Goal: Communication & Community: Answer question/provide support

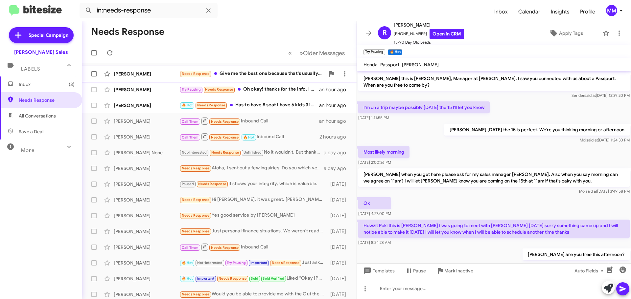
click at [259, 75] on div "Needs Response Give me the best one because that's usually what I get approved …" at bounding box center [252, 74] width 146 height 8
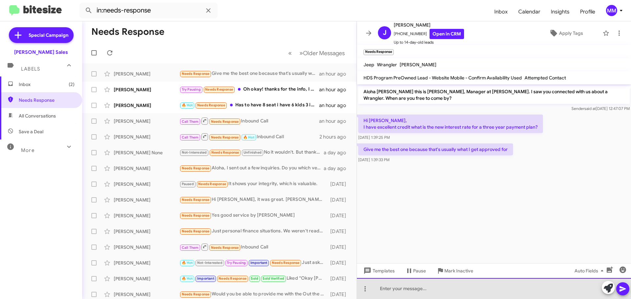
click at [408, 292] on div at bounding box center [494, 288] width 274 height 21
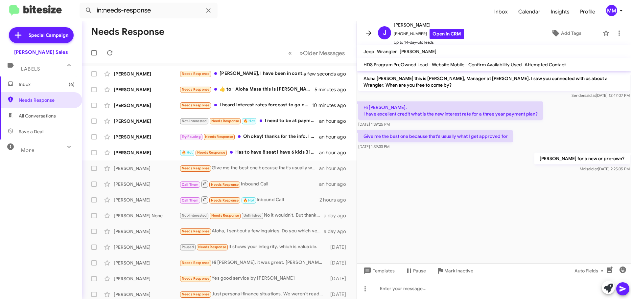
click at [371, 34] on icon at bounding box center [368, 33] width 5 height 5
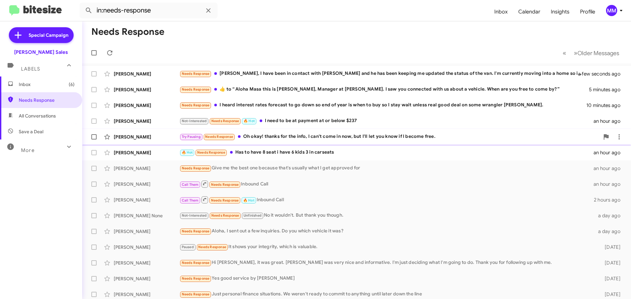
click at [290, 135] on div "Try Pausing Needs Response Oh okay! thanks for the info, I can't come in now, b…" at bounding box center [389, 137] width 420 height 8
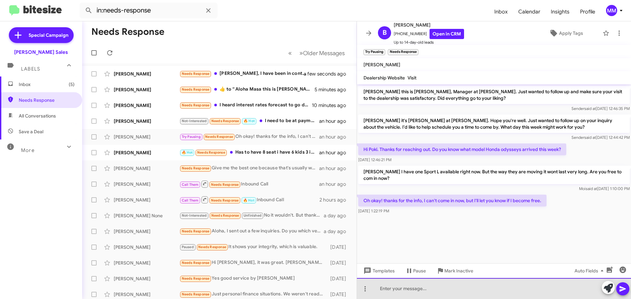
drag, startPoint x: 389, startPoint y: 290, endPoint x: 388, endPoint y: 285, distance: 4.3
click at [389, 289] on div at bounding box center [494, 288] width 274 height 21
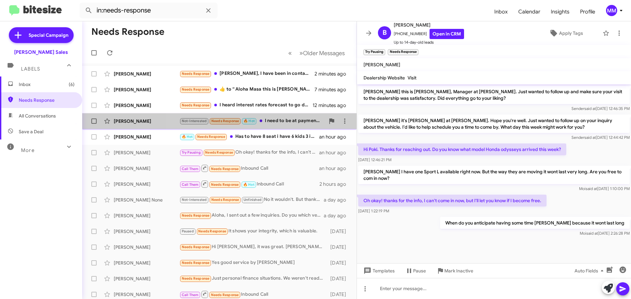
click at [279, 121] on div "Not-Interested Needs Response 🔥 Hot I need to be at payment at or below $237" at bounding box center [252, 121] width 146 height 8
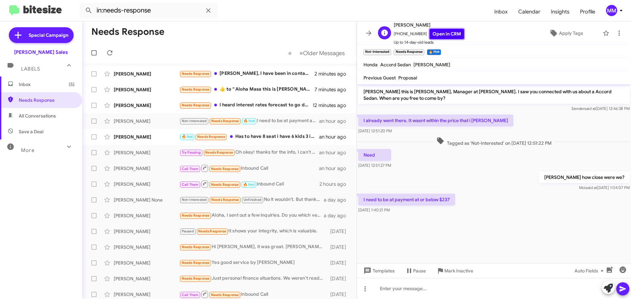
click at [439, 36] on link "Open in CRM" at bounding box center [447, 34] width 35 height 10
click at [444, 32] on link "Open in CRM" at bounding box center [447, 34] width 35 height 10
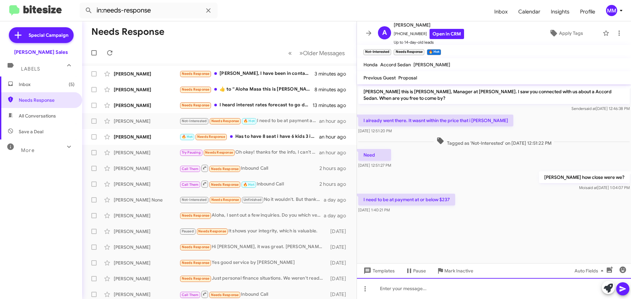
click at [395, 288] on div at bounding box center [494, 288] width 274 height 21
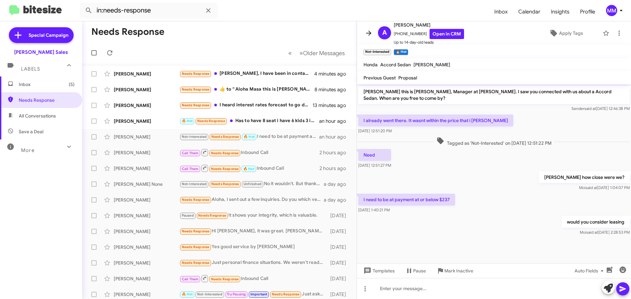
click at [370, 36] on icon at bounding box center [369, 33] width 8 height 8
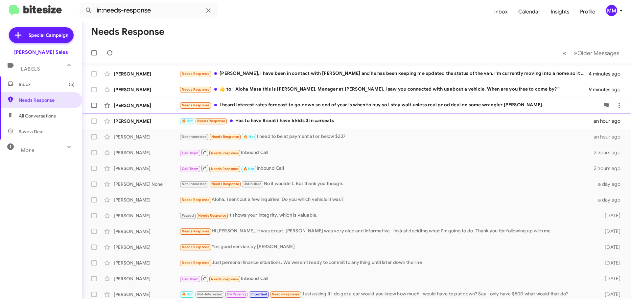
click at [285, 105] on div "Needs Response I heard interest rates forecast to go down so end of year is whe…" at bounding box center [389, 106] width 420 height 8
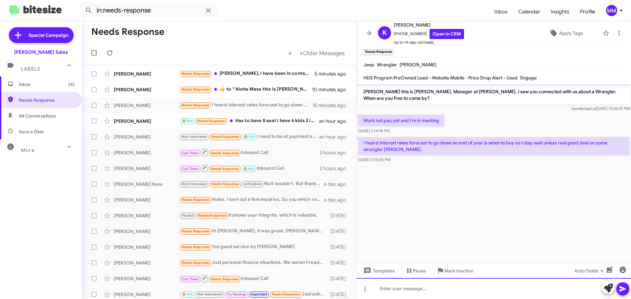
click at [406, 292] on div at bounding box center [494, 288] width 274 height 21
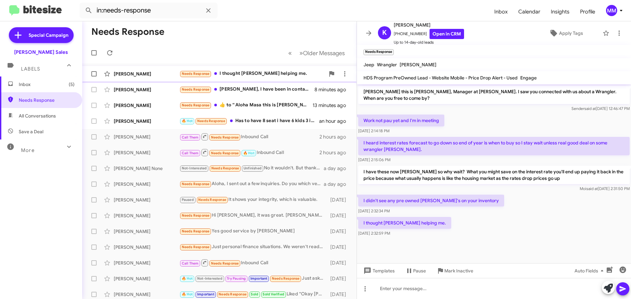
click at [156, 74] on div "[PERSON_NAME]" at bounding box center [147, 74] width 66 height 7
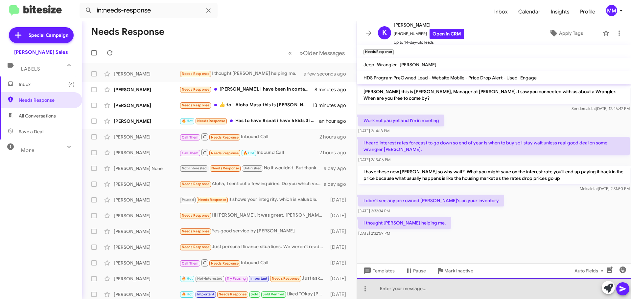
click at [392, 291] on div at bounding box center [494, 288] width 274 height 21
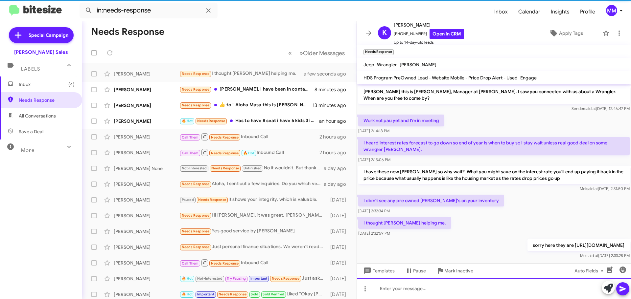
scroll to position [9, 0]
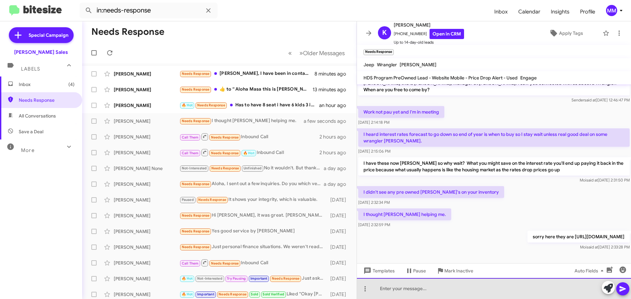
click at [401, 291] on div at bounding box center [494, 288] width 274 height 21
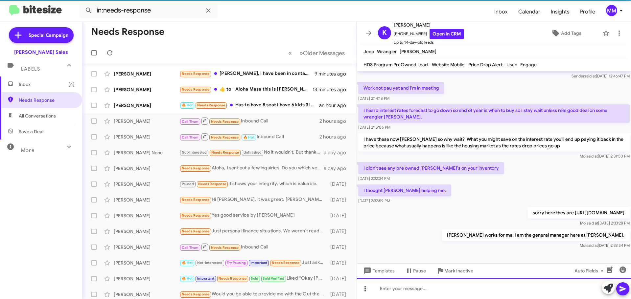
scroll to position [19, 0]
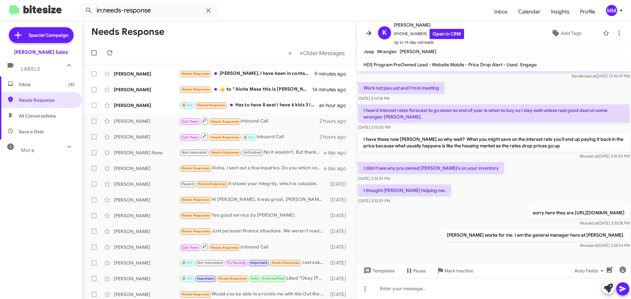
click at [369, 35] on icon at bounding box center [369, 33] width 8 height 8
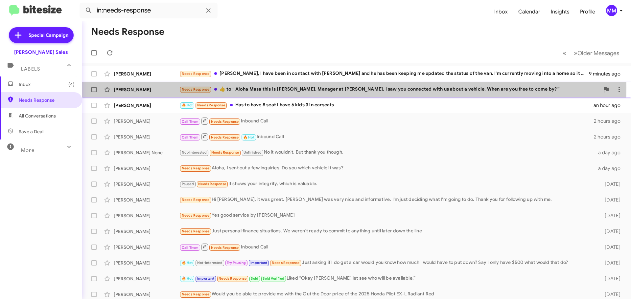
click at [331, 88] on div "Needs Response ​👍​ to “ Aloha Masa this is [PERSON_NAME], Manager at [PERSON_NA…" at bounding box center [389, 90] width 420 height 8
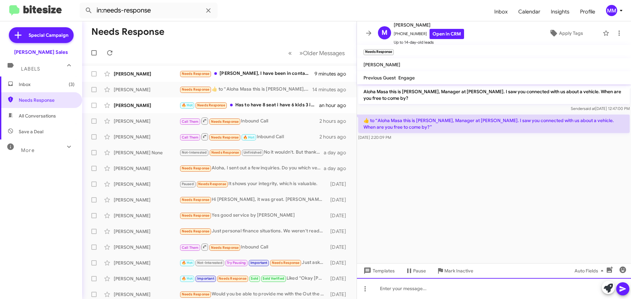
click at [381, 286] on div at bounding box center [494, 288] width 274 height 21
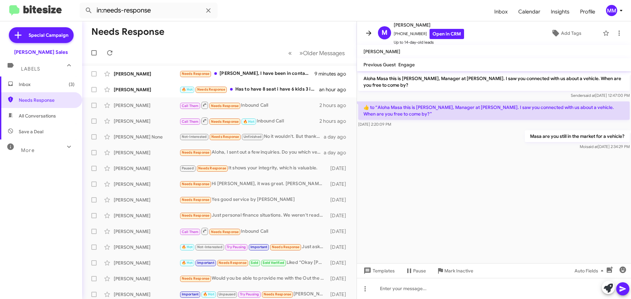
click at [369, 34] on icon at bounding box center [368, 33] width 5 height 5
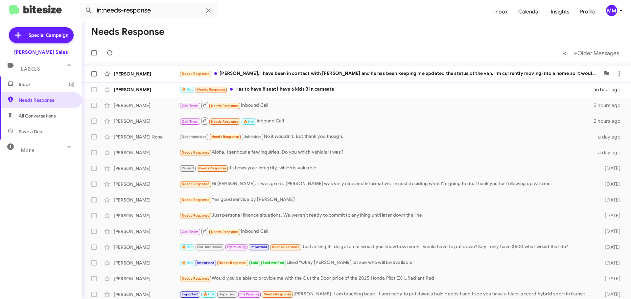
click at [288, 72] on div "Needs Response [PERSON_NAME], I have been in contact with [PERSON_NAME] and he …" at bounding box center [389, 74] width 420 height 8
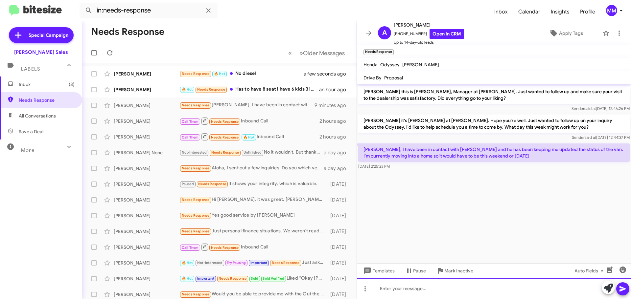
click at [395, 292] on div at bounding box center [494, 288] width 274 height 21
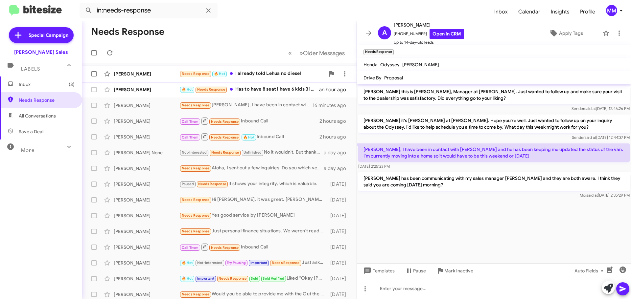
click at [157, 74] on div "[PERSON_NAME]" at bounding box center [147, 74] width 66 height 7
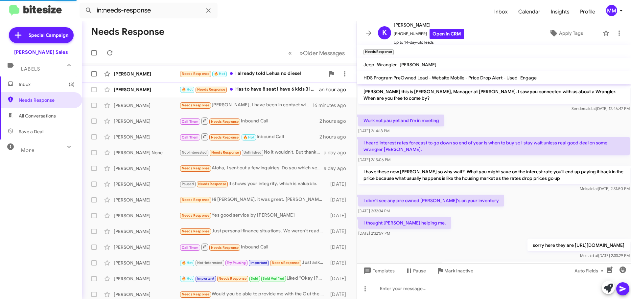
scroll to position [81, 0]
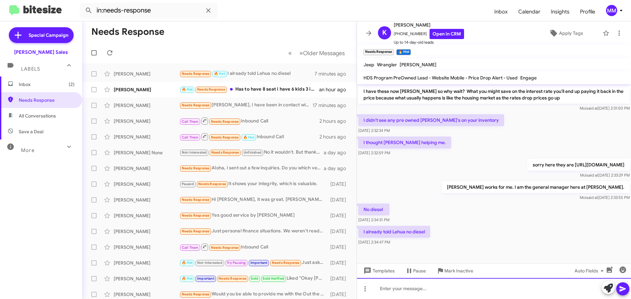
drag, startPoint x: 419, startPoint y: 292, endPoint x: 419, endPoint y: 288, distance: 4.4
click at [419, 291] on div at bounding box center [494, 288] width 274 height 21
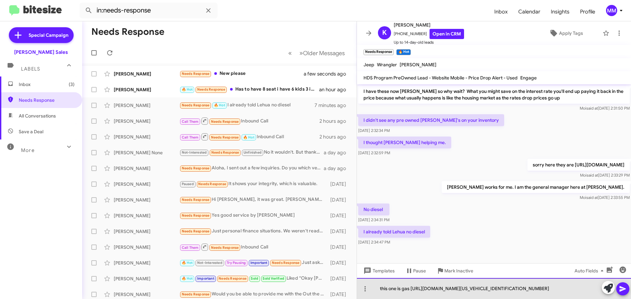
click at [411, 283] on div "this one is gas [URL][DOMAIN_NAME][US_VEHICLE_IDENTIFICATION_NUMBER]" at bounding box center [494, 288] width 274 height 21
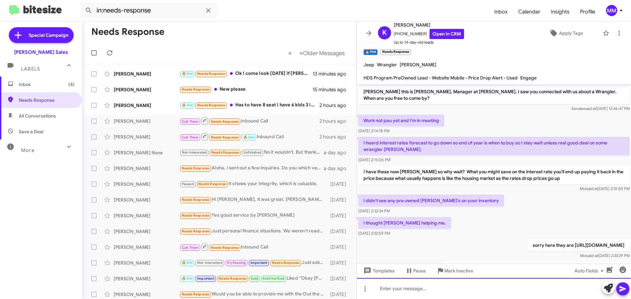
scroll to position [135, 0]
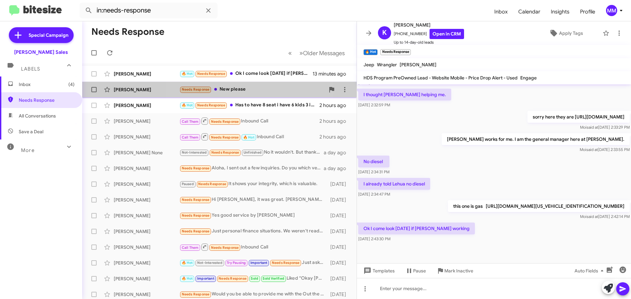
click at [240, 90] on div "Needs Response New please" at bounding box center [252, 90] width 146 height 8
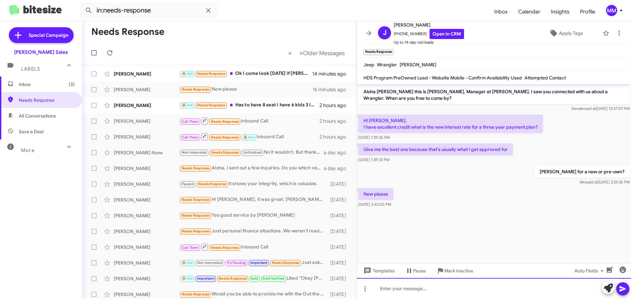
click at [394, 290] on div at bounding box center [494, 288] width 274 height 21
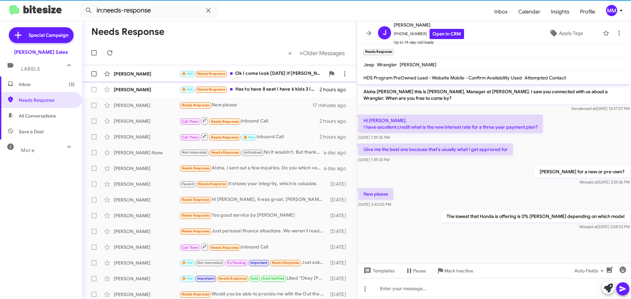
click at [160, 73] on div "[PERSON_NAME]" at bounding box center [147, 74] width 66 height 7
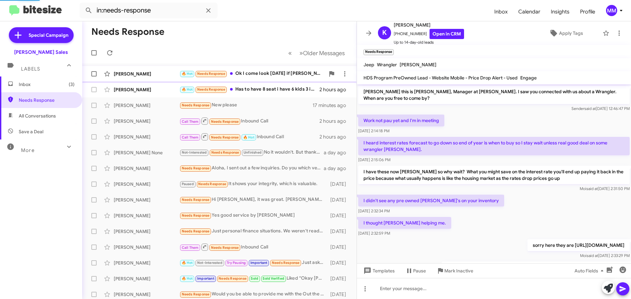
scroll to position [135, 0]
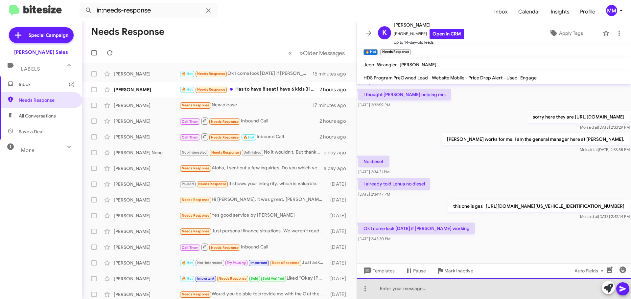
click at [411, 288] on div at bounding box center [494, 288] width 274 height 21
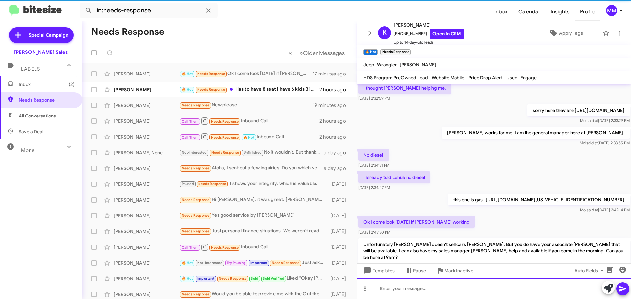
scroll to position [0, 0]
